Goal: Task Accomplishment & Management: Use online tool/utility

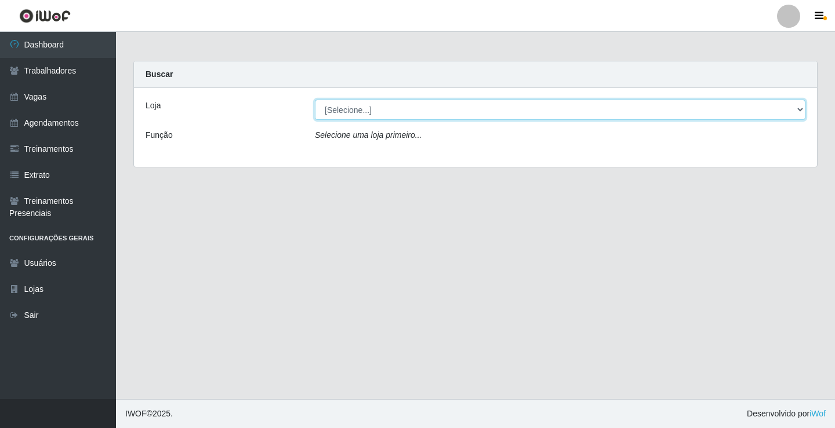
click at [373, 106] on select "[Selecione...] Sapore D'italia" at bounding box center [560, 110] width 490 height 20
select select "266"
click at [315, 100] on select "[Selecione...] Sapore D'italia" at bounding box center [560, 110] width 490 height 20
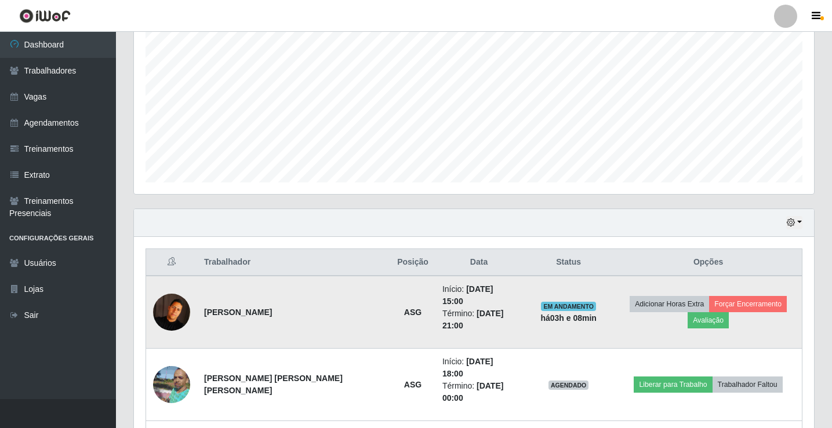
scroll to position [290, 0]
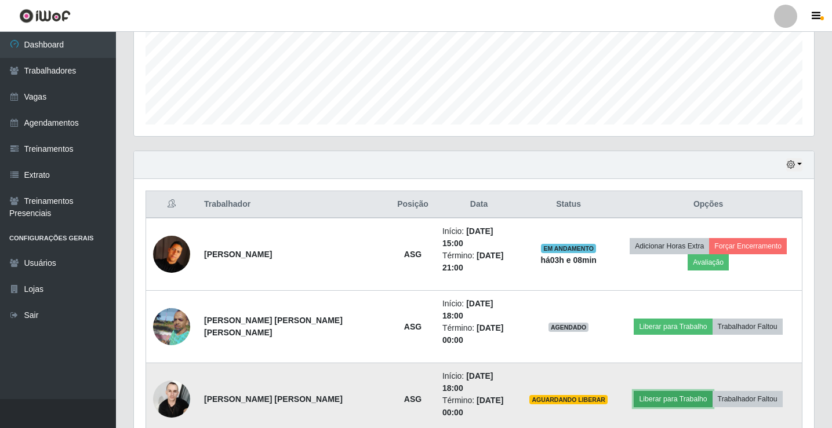
click at [650, 391] on button "Liberar para Trabalho" at bounding box center [672, 399] width 78 height 16
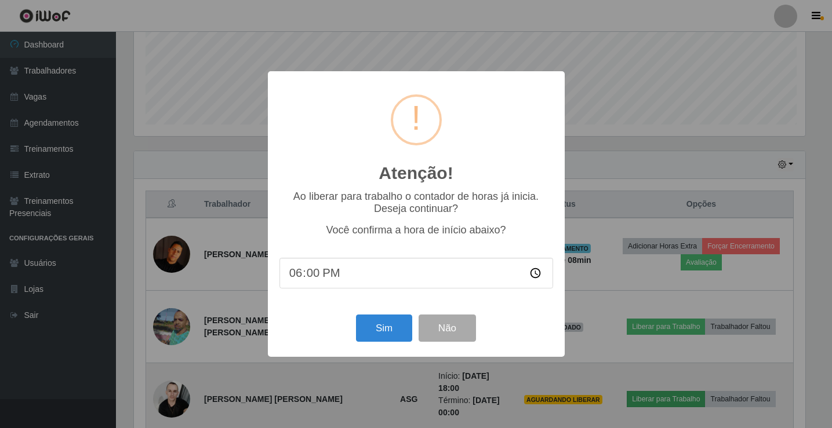
scroll to position [241, 674]
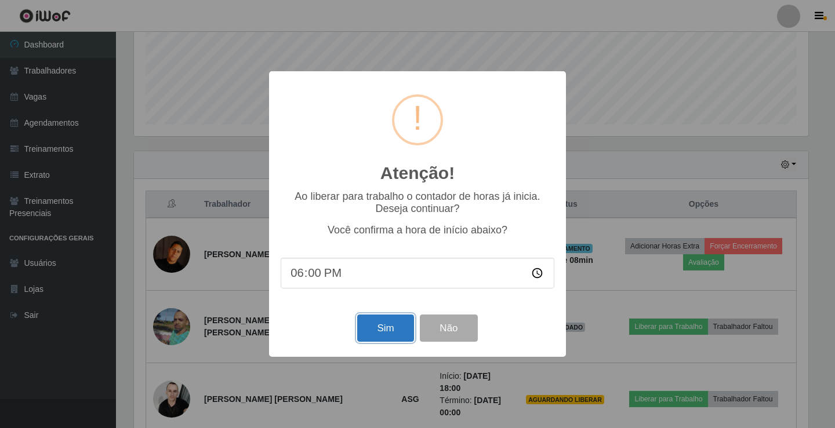
click at [391, 329] on button "Sim" at bounding box center [385, 328] width 56 height 27
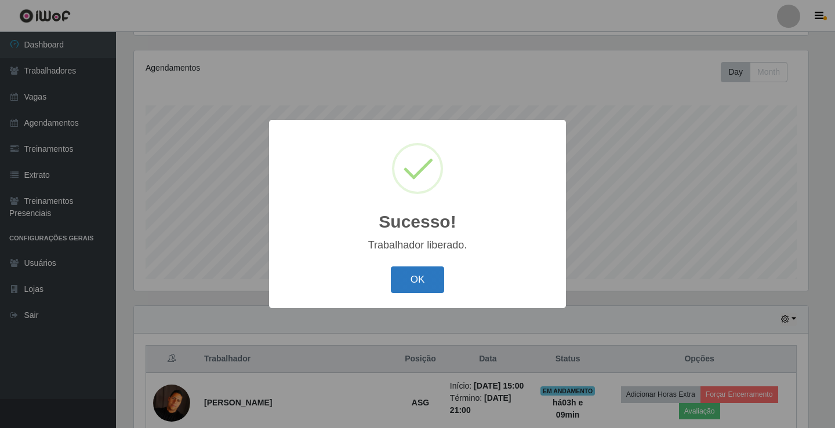
click at [413, 274] on button "OK" at bounding box center [418, 280] width 54 height 27
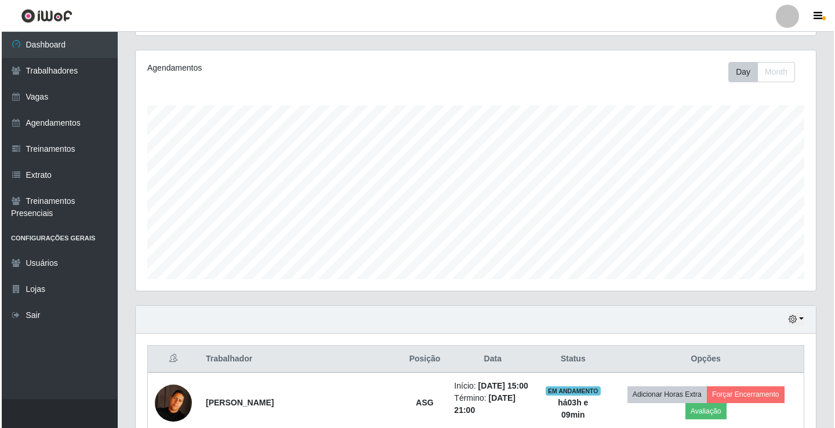
scroll to position [290, 0]
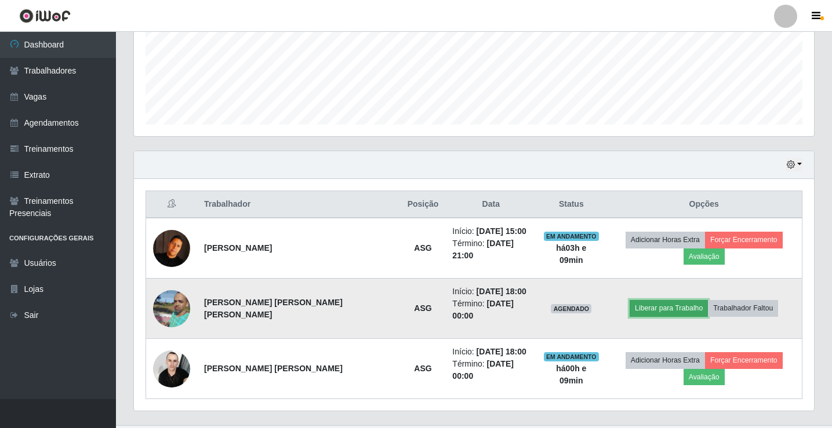
click at [647, 300] on button "Liberar para Trabalho" at bounding box center [668, 308] width 78 height 16
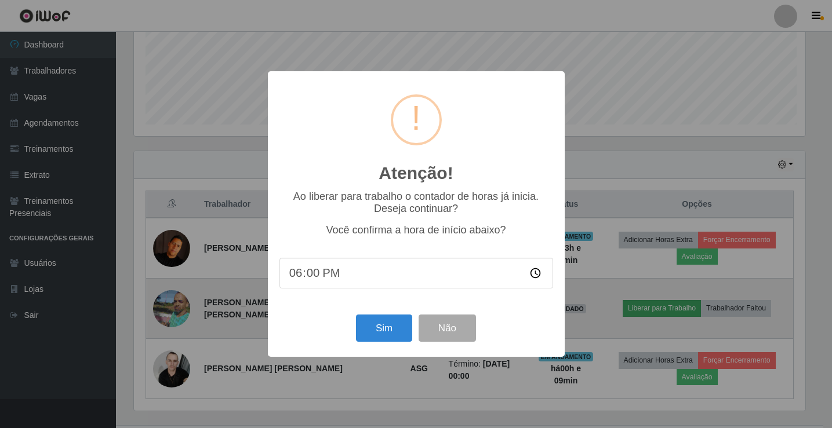
scroll to position [241, 674]
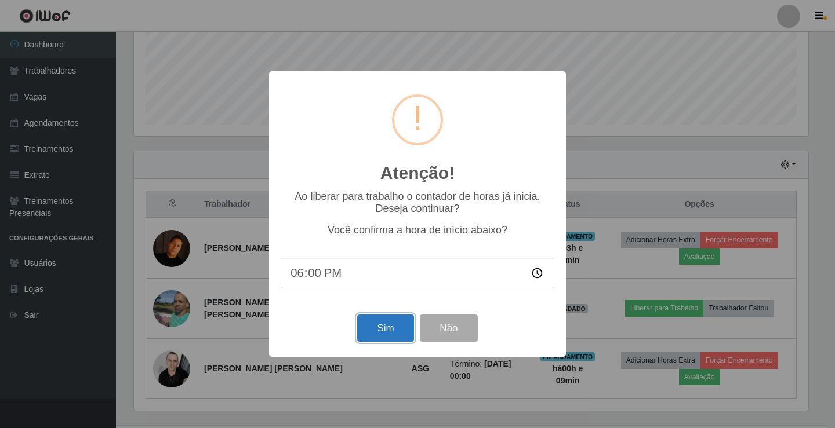
click at [390, 323] on button "Sim" at bounding box center [385, 328] width 56 height 27
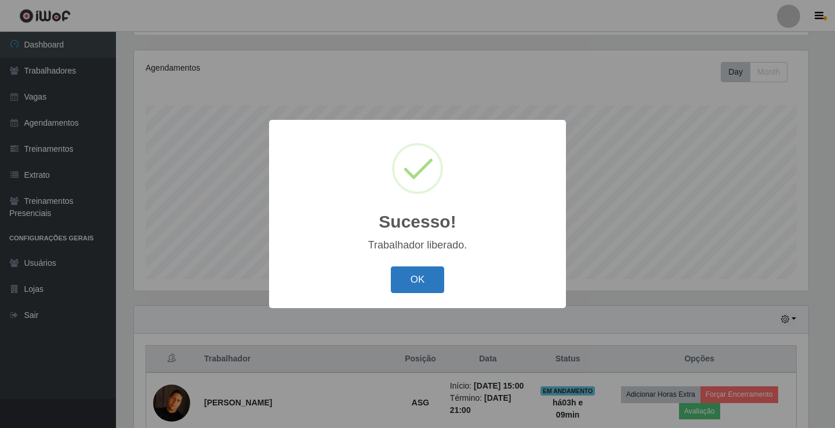
click at [434, 272] on button "OK" at bounding box center [418, 280] width 54 height 27
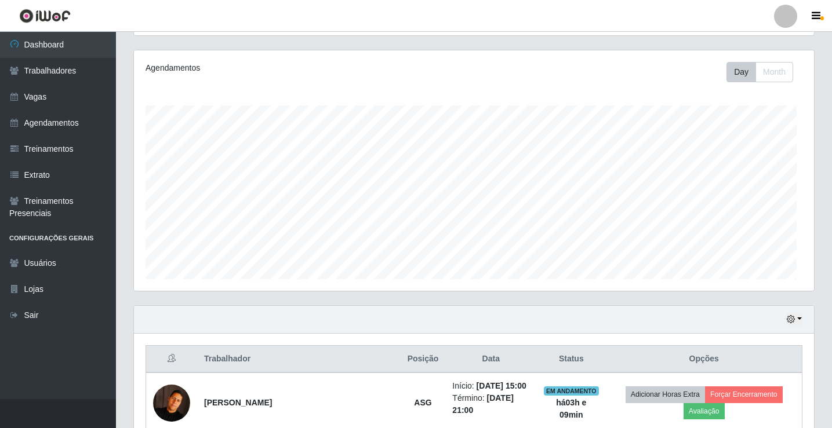
scroll to position [241, 680]
